Goal: Task Accomplishment & Management: Use online tool/utility

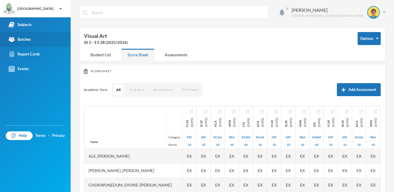
click at [32, 44] on link "Batches" at bounding box center [35, 39] width 71 height 15
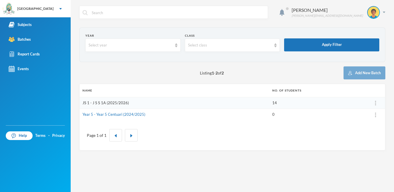
click at [109, 102] on link "JS 1 - J S S 1A (2025/2026)" at bounding box center [106, 102] width 46 height 5
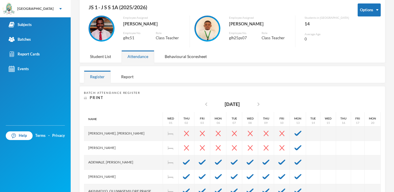
scroll to position [106, 0]
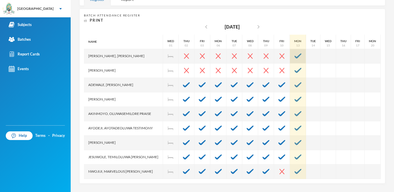
click at [290, 58] on div at bounding box center [298, 56] width 16 height 14
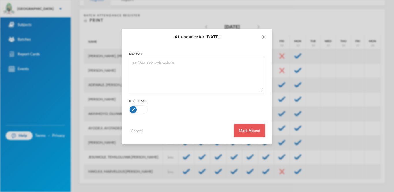
click at [241, 130] on button "Mark Absent" at bounding box center [249, 130] width 31 height 13
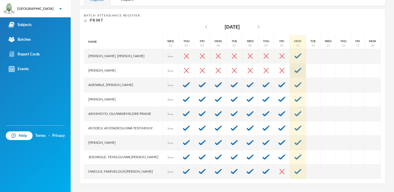
click at [295, 68] on img at bounding box center [298, 70] width 7 height 5
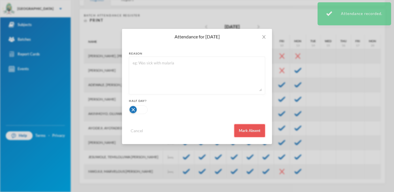
click at [246, 132] on button "Mark Absent" at bounding box center [249, 130] width 31 height 13
